Goal: Transaction & Acquisition: Purchase product/service

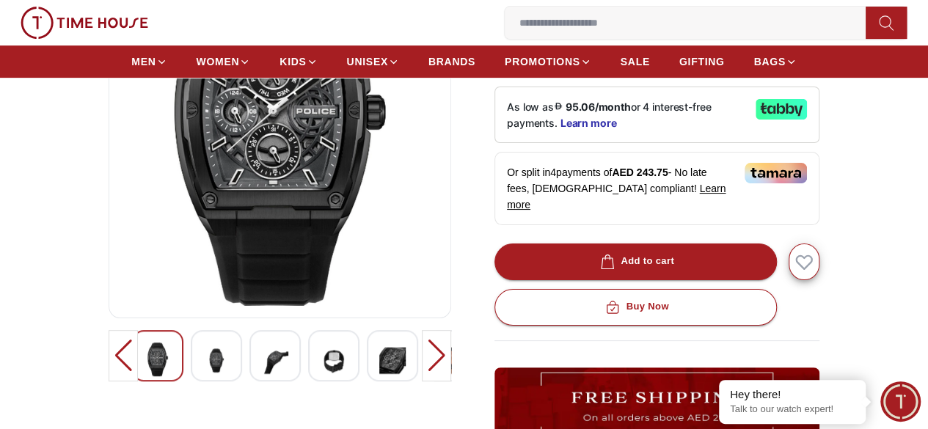
scroll to position [222, 0]
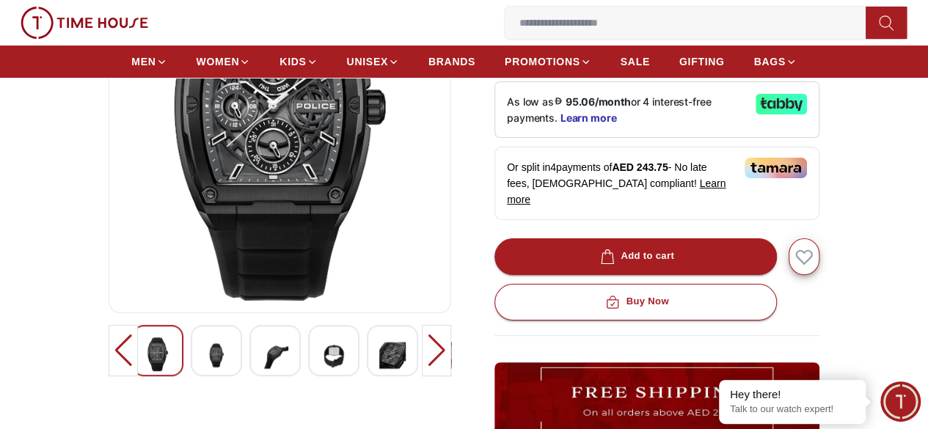
click at [181, 215] on img at bounding box center [280, 125] width 318 height 352
click at [244, 177] on img at bounding box center [280, 125] width 318 height 352
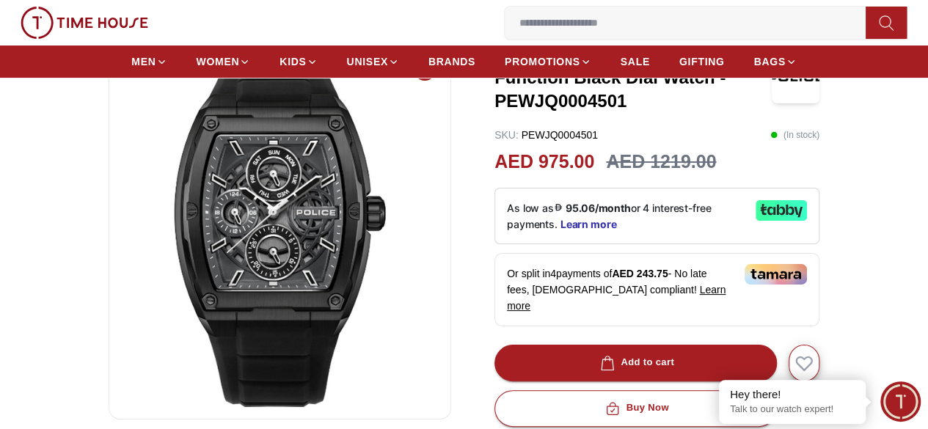
scroll to position [114, 0]
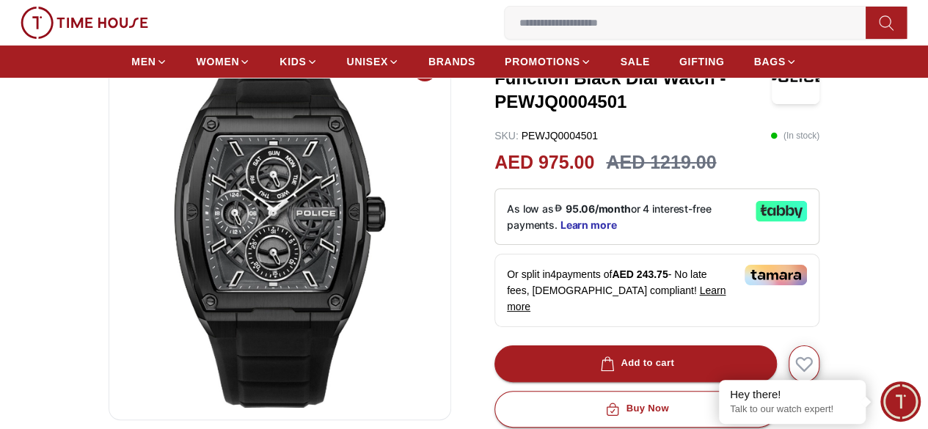
click at [329, 203] on img at bounding box center [280, 232] width 318 height 352
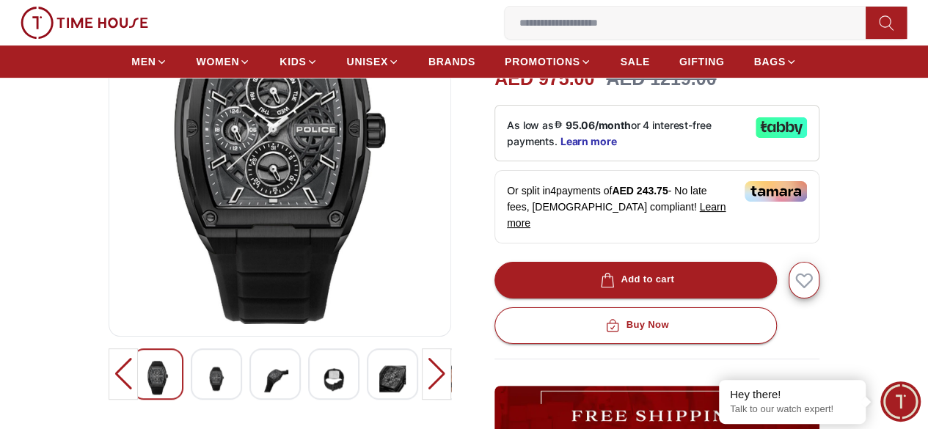
scroll to position [200, 0]
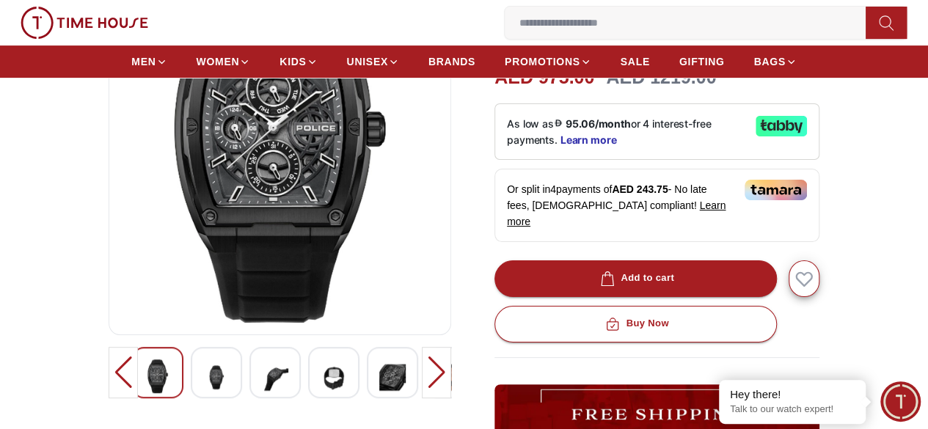
click at [191, 360] on div at bounding box center [216, 372] width 51 height 51
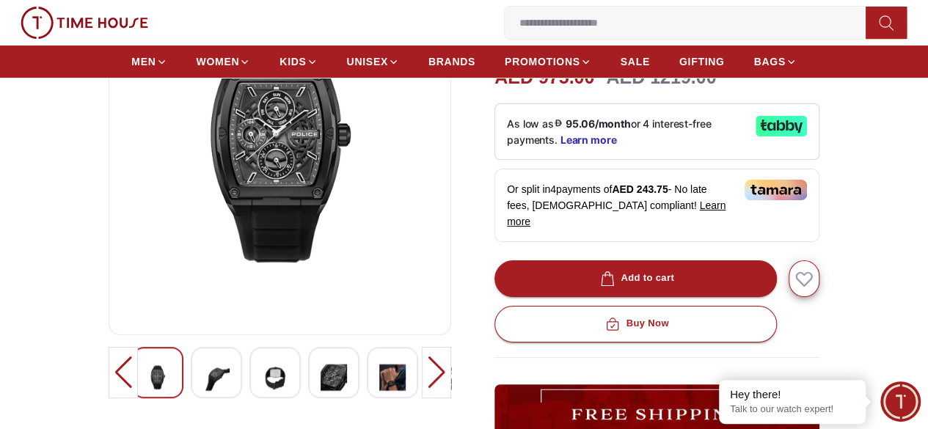
click at [208, 371] on div at bounding box center [216, 372] width 51 height 51
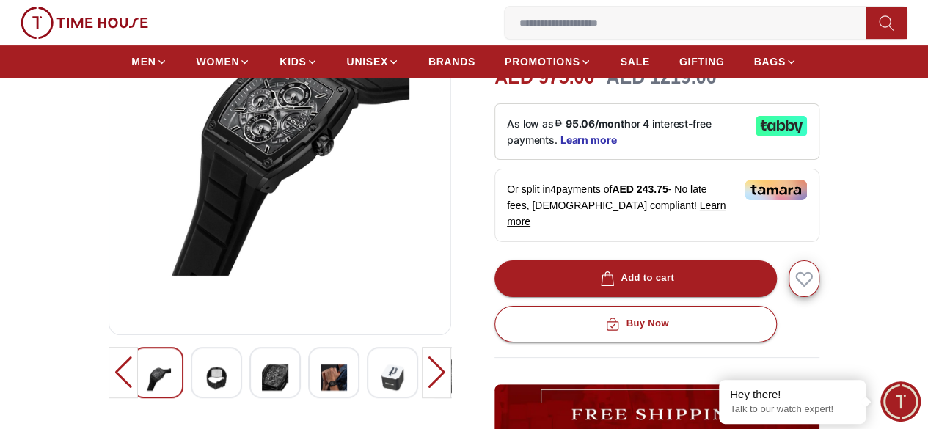
click at [263, 379] on div at bounding box center [275, 372] width 51 height 51
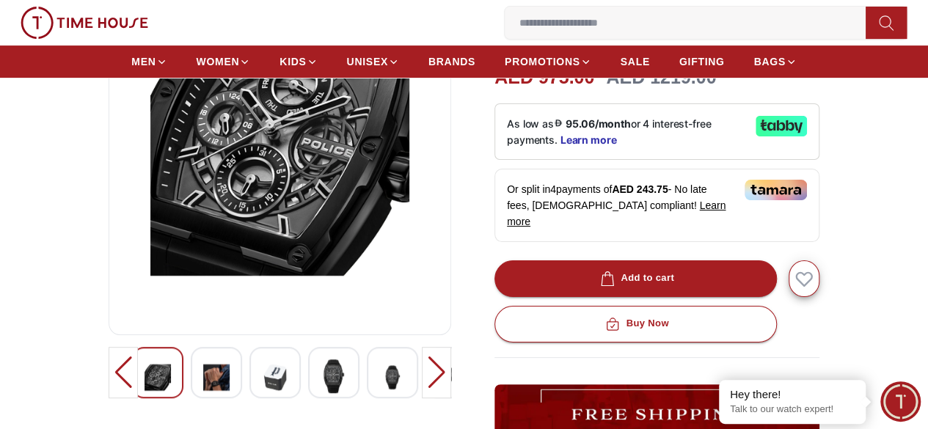
click at [321, 379] on img at bounding box center [334, 377] width 26 height 34
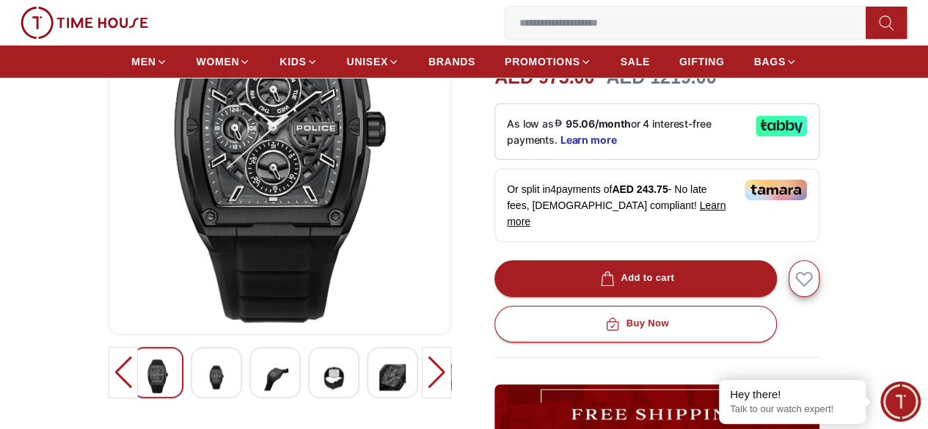
click at [380, 381] on div at bounding box center [392, 372] width 51 height 51
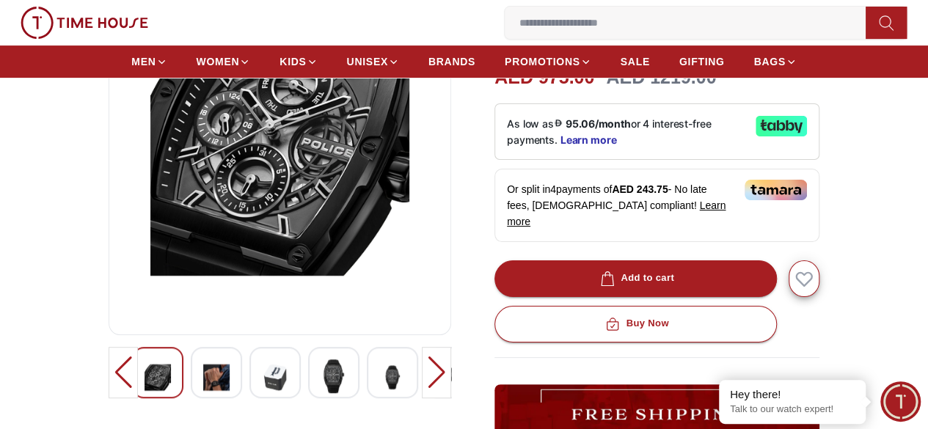
click at [438, 382] on img at bounding box center [451, 378] width 26 height 36
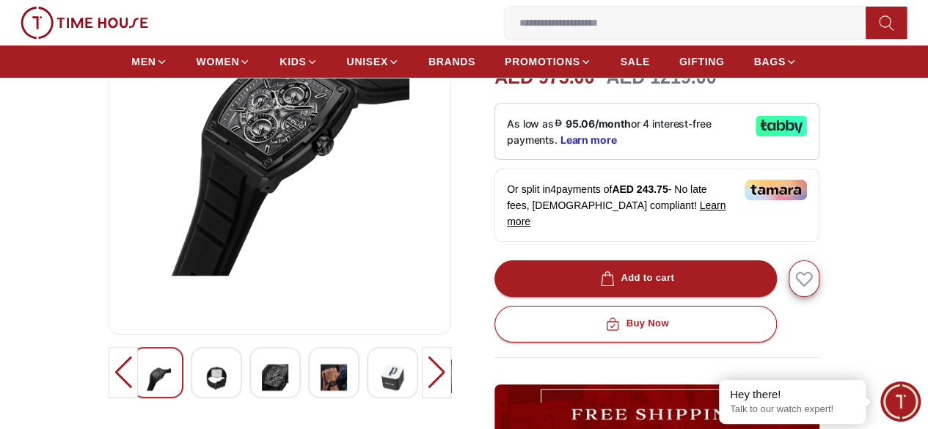
click at [451, 376] on div at bounding box center [436, 372] width 29 height 51
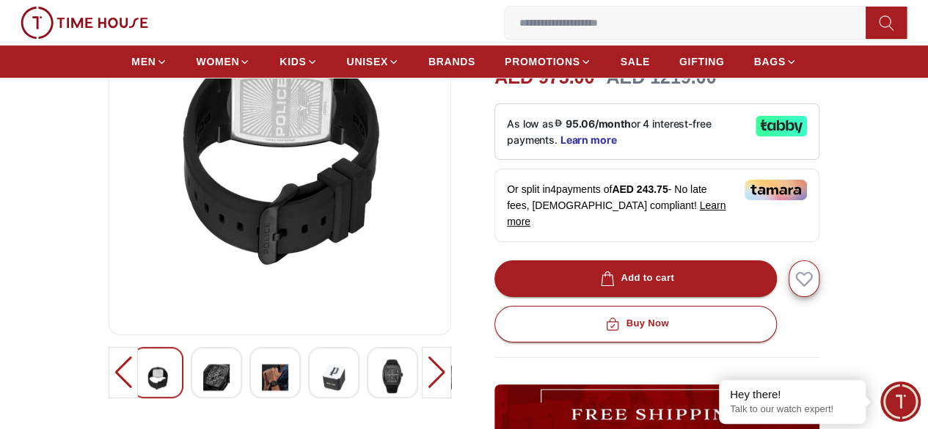
click at [451, 376] on div at bounding box center [436, 372] width 29 height 51
